Goal: Task Accomplishment & Management: Manage account settings

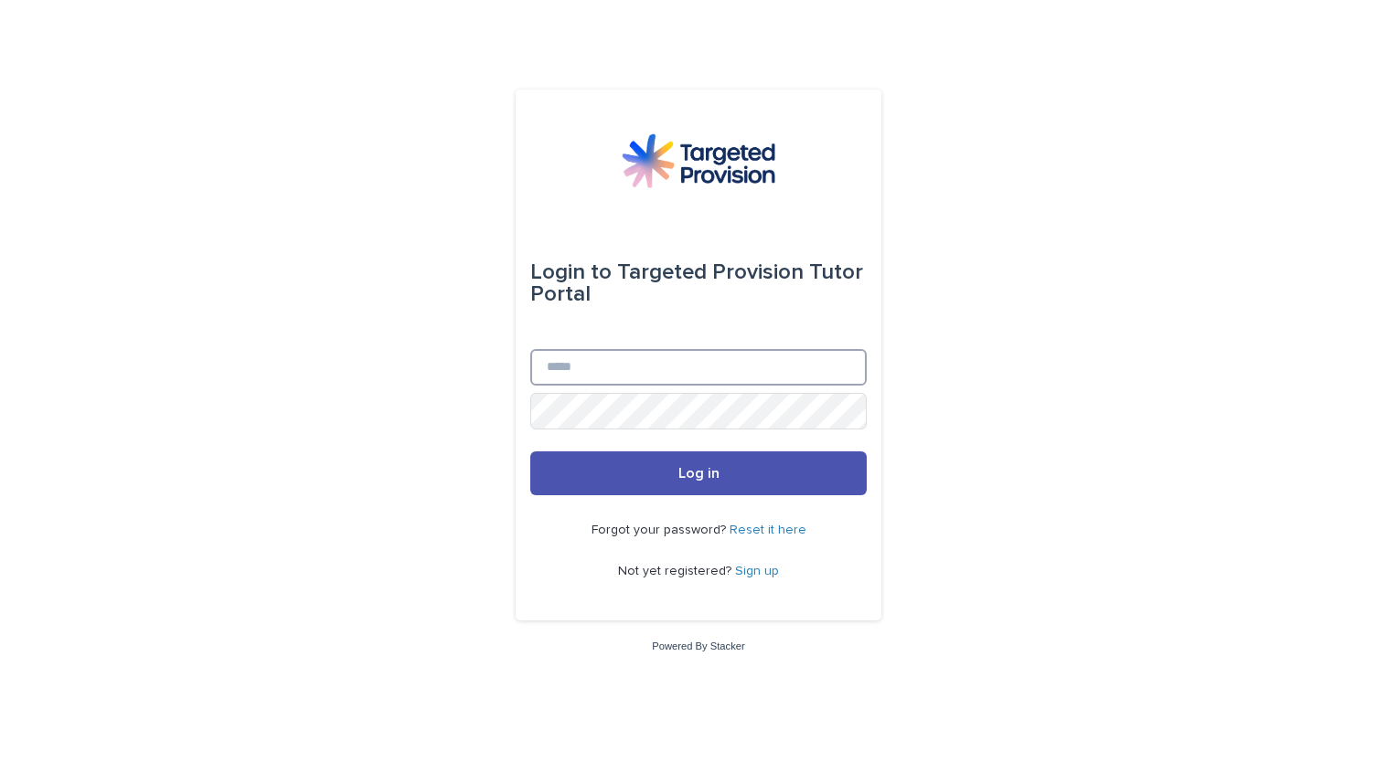
click at [587, 367] on input "Email" at bounding box center [698, 367] width 336 height 37
type input "**********"
click at [530, 452] on button "Log in" at bounding box center [698, 474] width 336 height 44
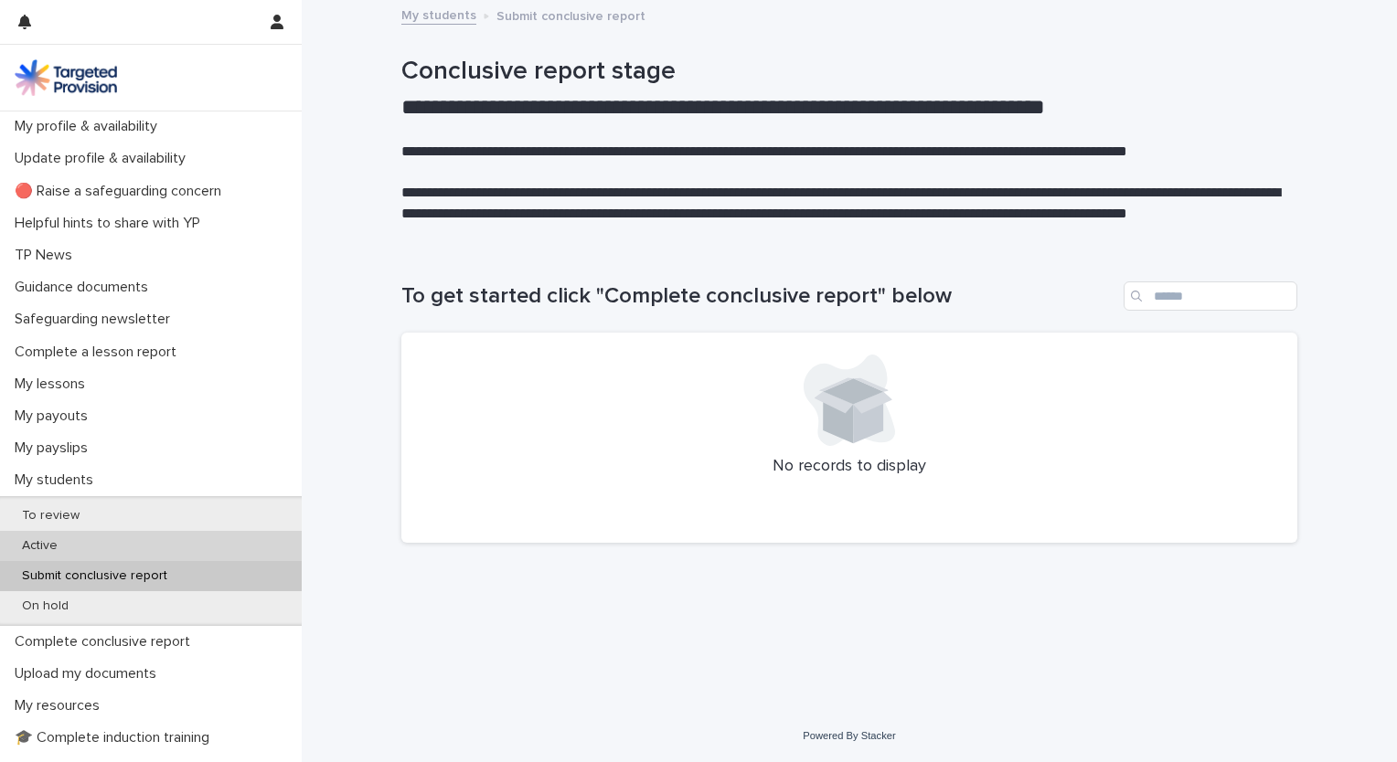
click at [71, 543] on div "Active" at bounding box center [151, 546] width 302 height 30
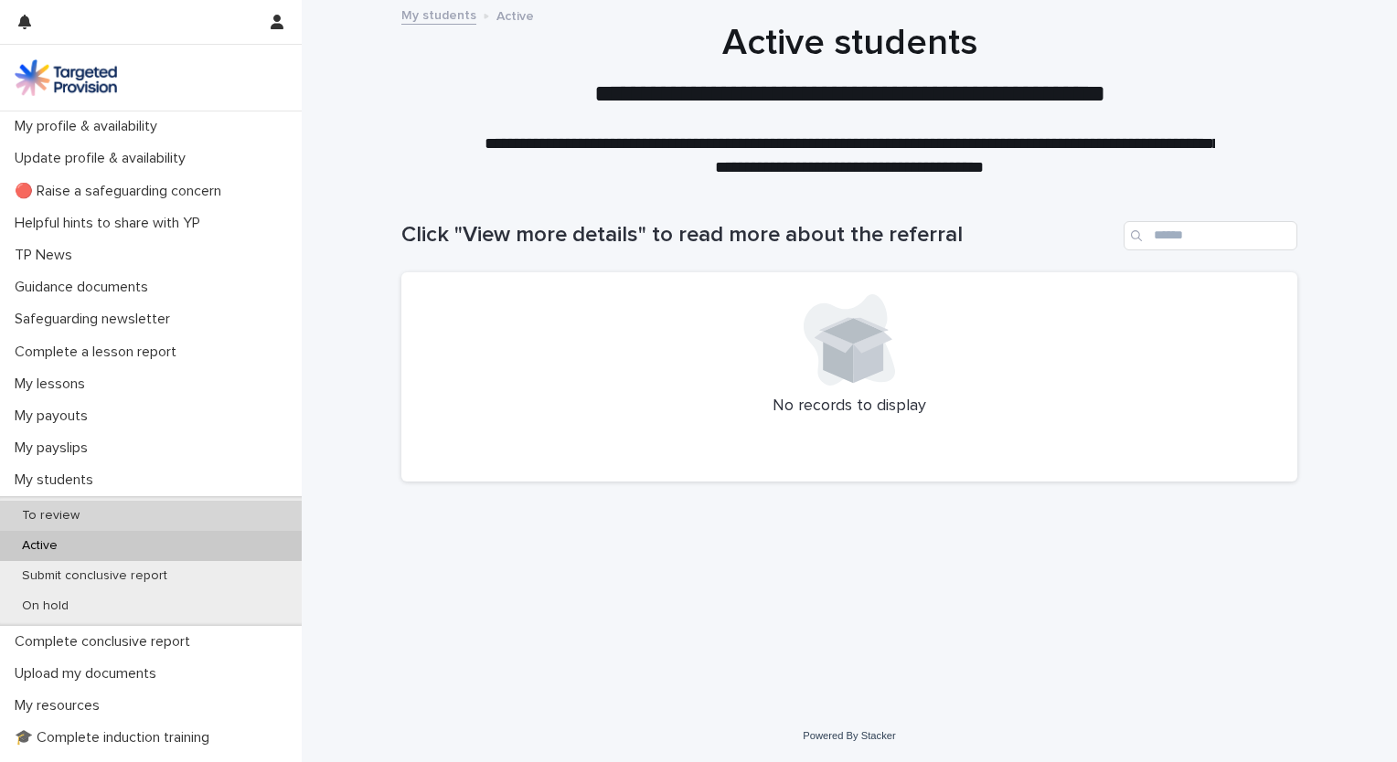
click at [83, 527] on div "To review" at bounding box center [151, 516] width 302 height 30
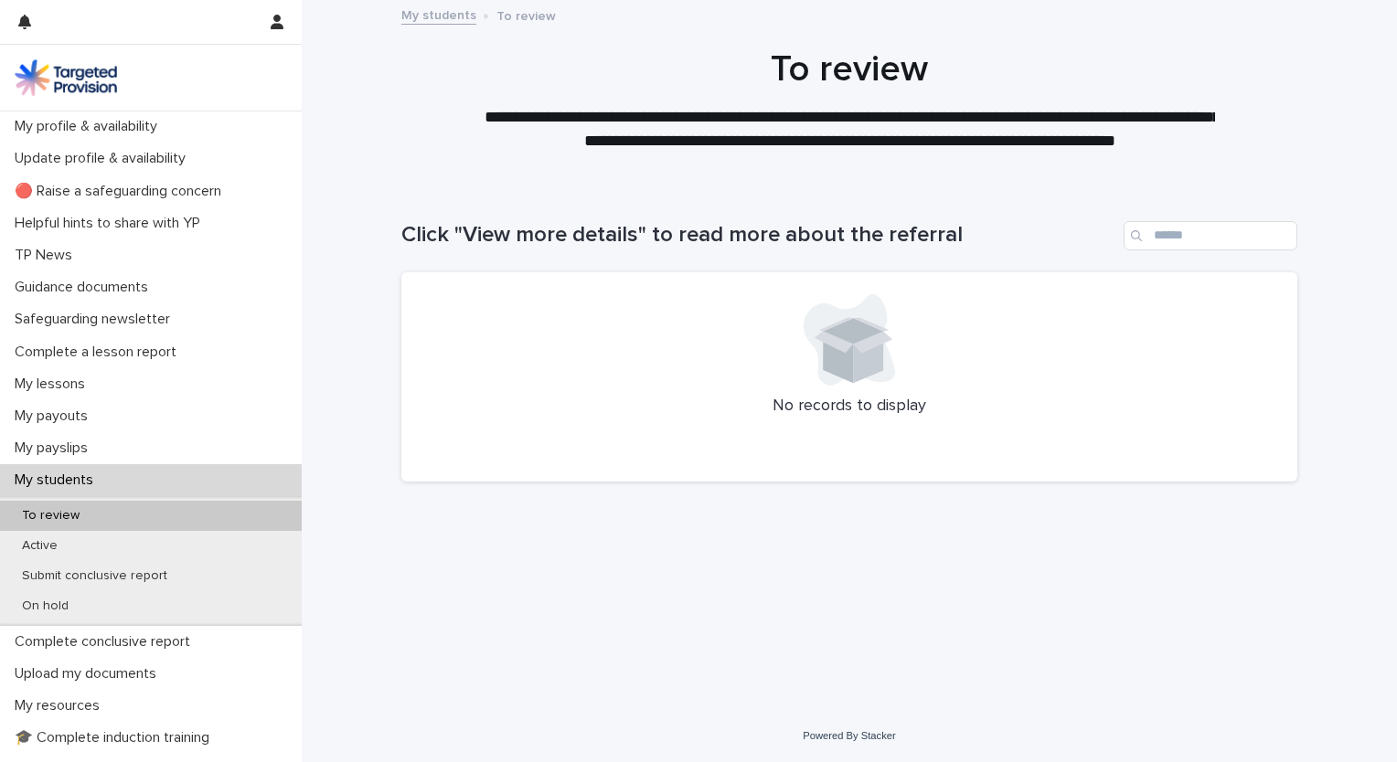
click at [87, 516] on p "To review" at bounding box center [50, 516] width 87 height 16
click at [76, 606] on p "On hold" at bounding box center [45, 607] width 76 height 16
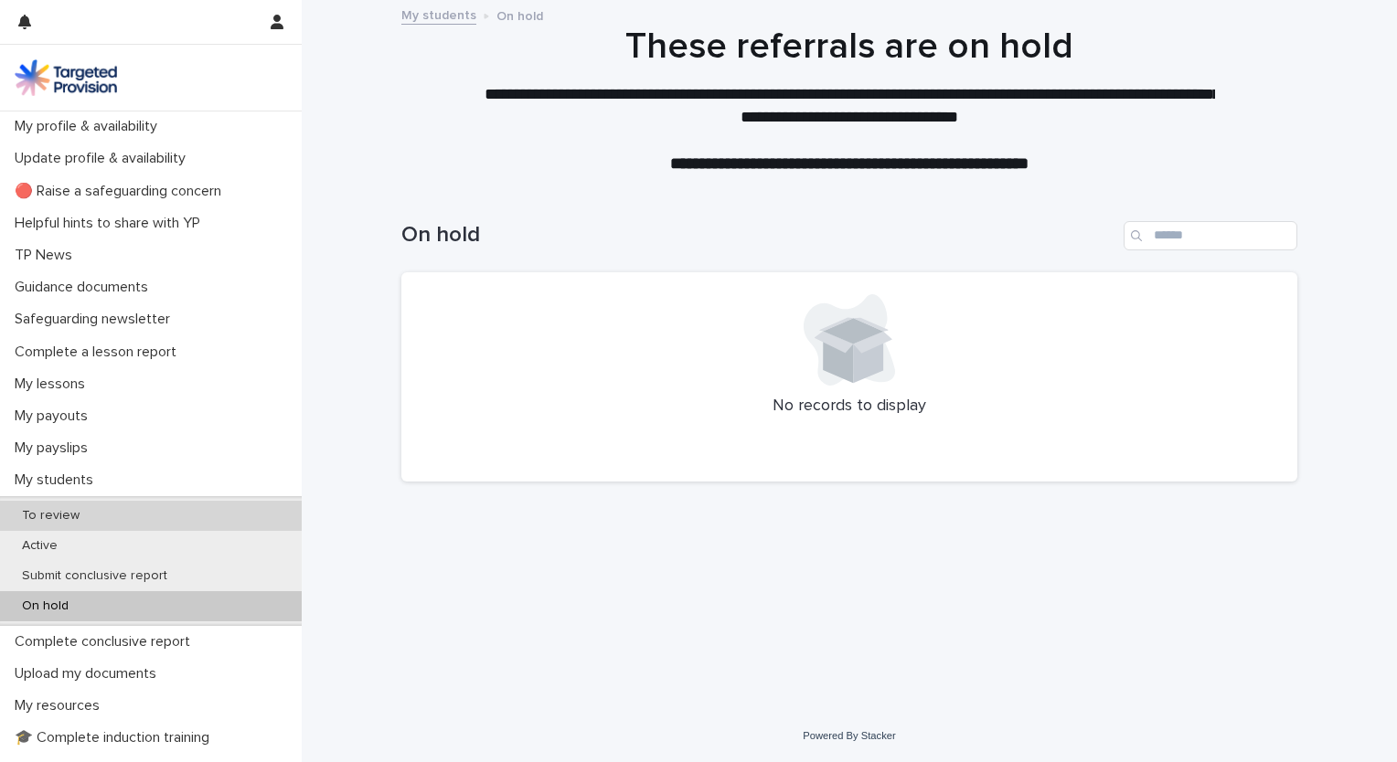
click at [107, 510] on div "To review" at bounding box center [151, 516] width 302 height 30
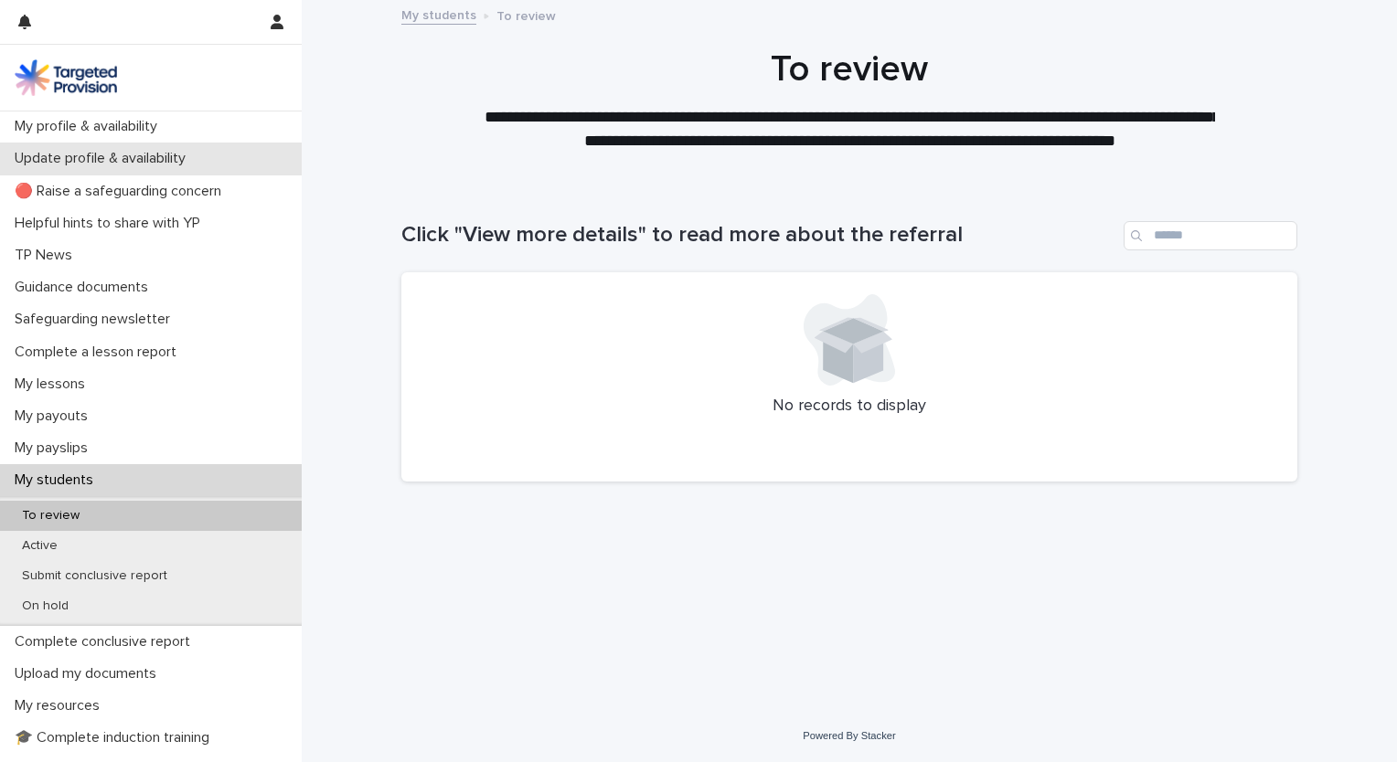
click at [218, 155] on div "Update profile & availability" at bounding box center [151, 159] width 302 height 32
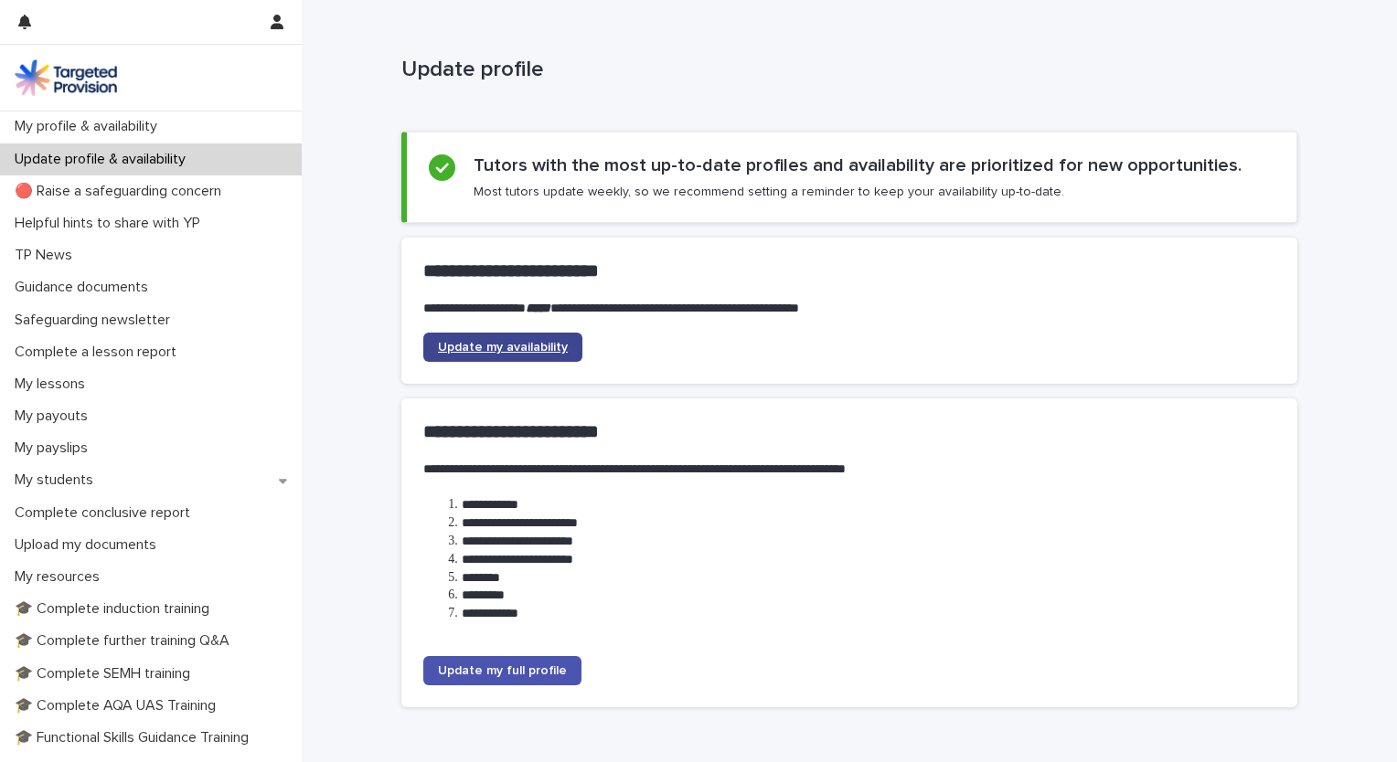
click at [530, 342] on span "Update my availability" at bounding box center [503, 347] width 130 height 13
